Goal: Check status: Check status

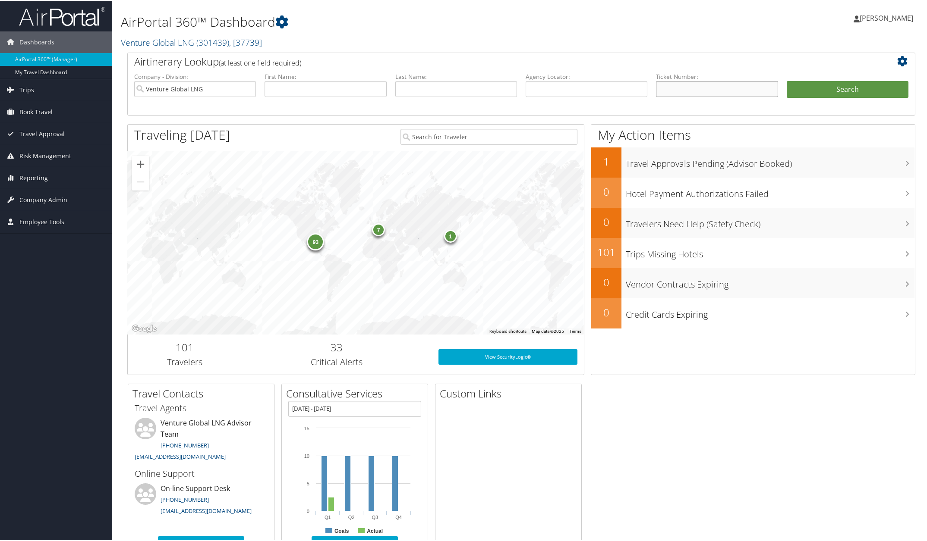
click at [679, 82] on input "text" at bounding box center [717, 88] width 122 height 16
paste input "0167310196497"
type input "0167310196497"
click at [811, 89] on button "Search" at bounding box center [847, 88] width 122 height 17
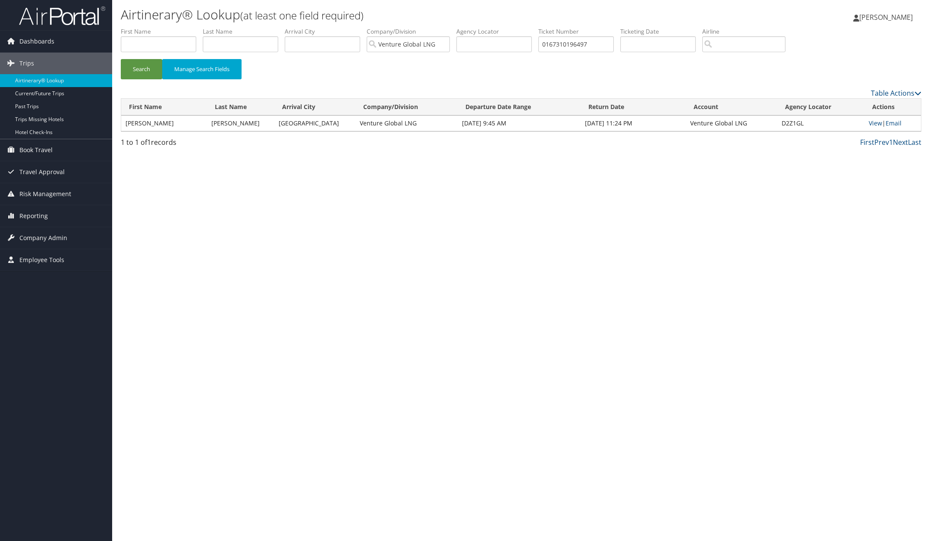
click at [881, 120] on td "View | Email" at bounding box center [893, 124] width 57 height 16
click at [876, 122] on link "View" at bounding box center [875, 123] width 13 height 8
click at [574, 49] on input "0167310196497" at bounding box center [575, 44] width 75 height 16
paste input "526731026033"
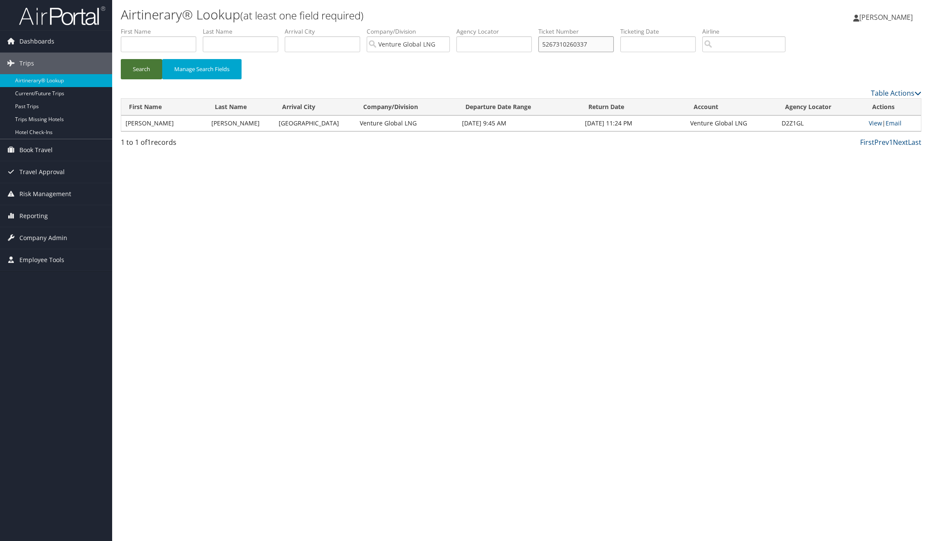
type input "5267310260337"
click at [145, 66] on button "Search" at bounding box center [141, 69] width 41 height 20
click at [874, 124] on link "View" at bounding box center [875, 123] width 13 height 8
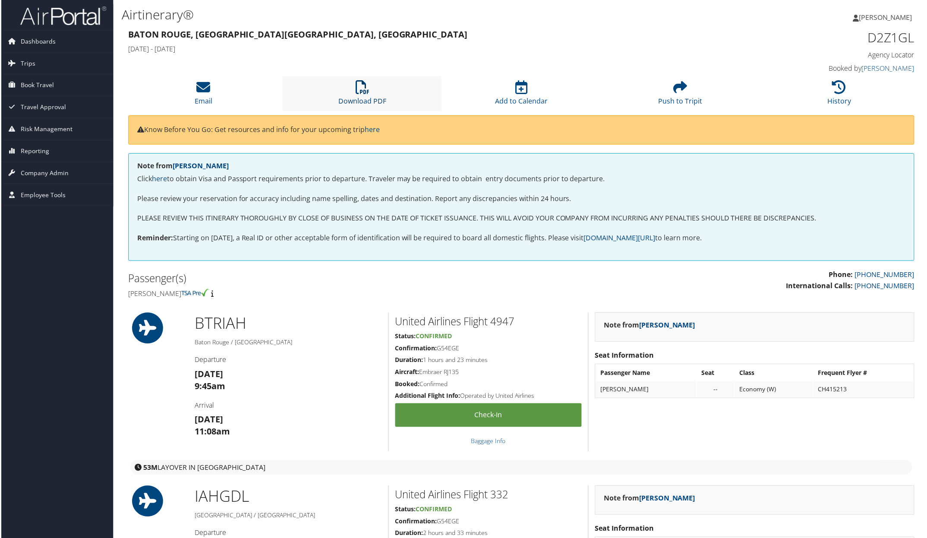
click at [358, 83] on icon at bounding box center [362, 88] width 14 height 14
